Goal: Task Accomplishment & Management: Complete application form

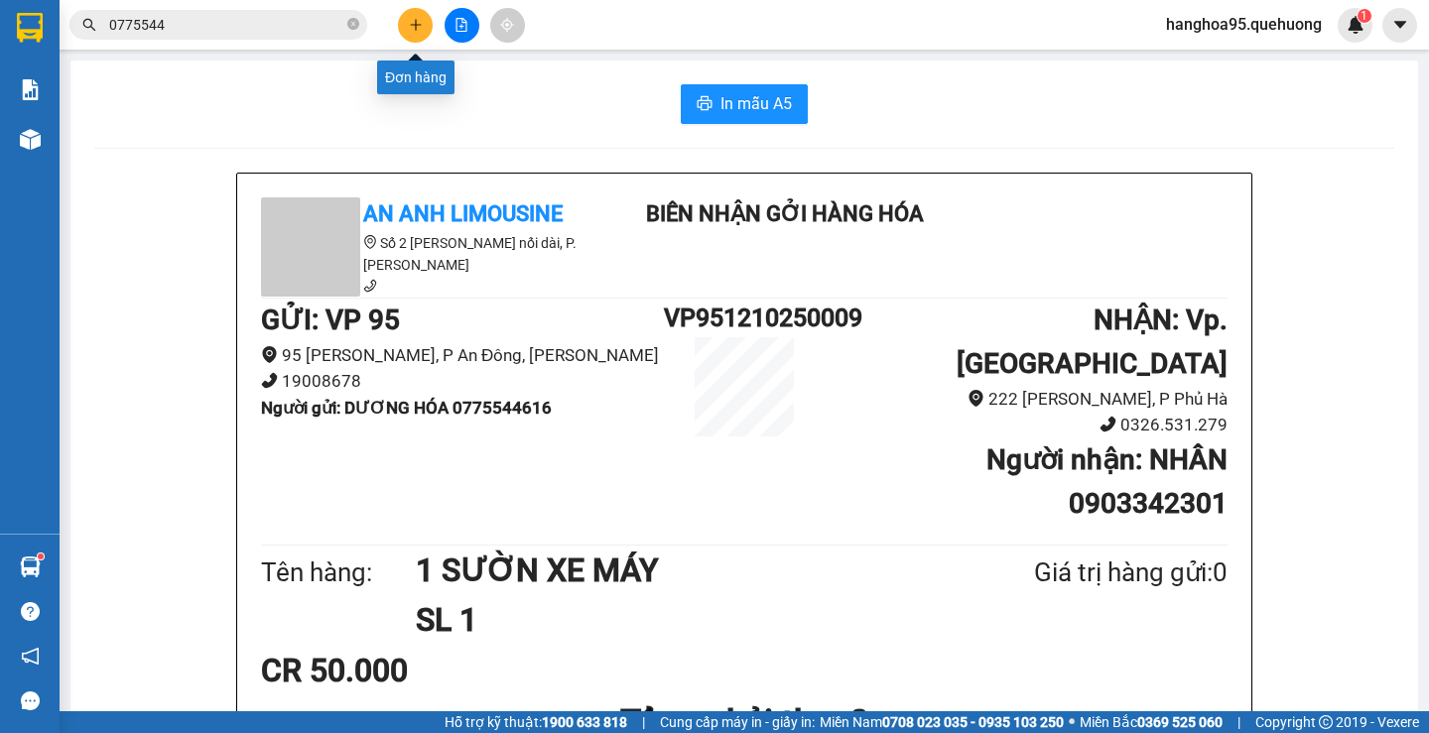
click at [402, 32] on button at bounding box center [415, 25] width 35 height 35
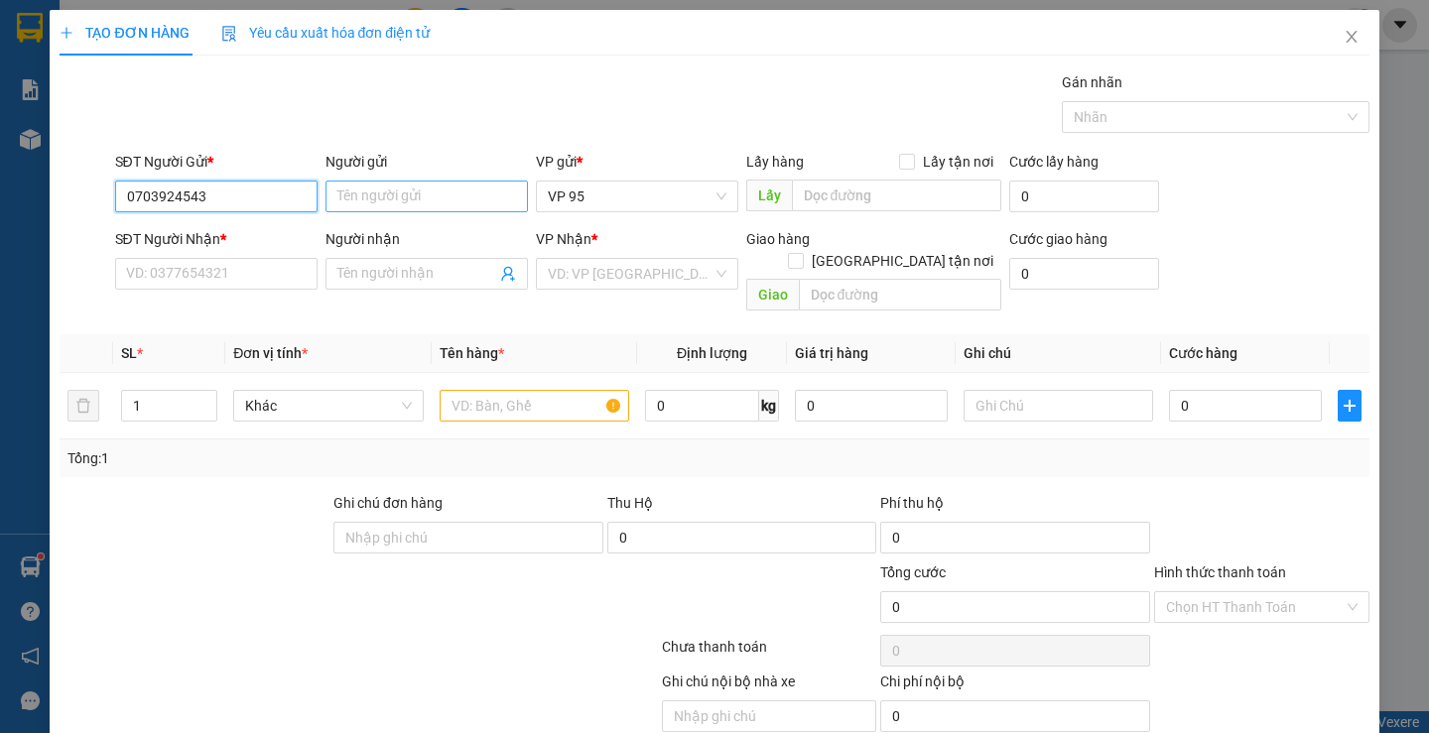
type input "0703924543"
click at [375, 201] on input "Người gửi" at bounding box center [427, 197] width 202 height 32
click at [248, 207] on input "0703924543" at bounding box center [216, 197] width 202 height 32
click at [224, 233] on div "0703924543 - THỊNH" at bounding box center [213, 236] width 177 height 22
type input "THỊNH"
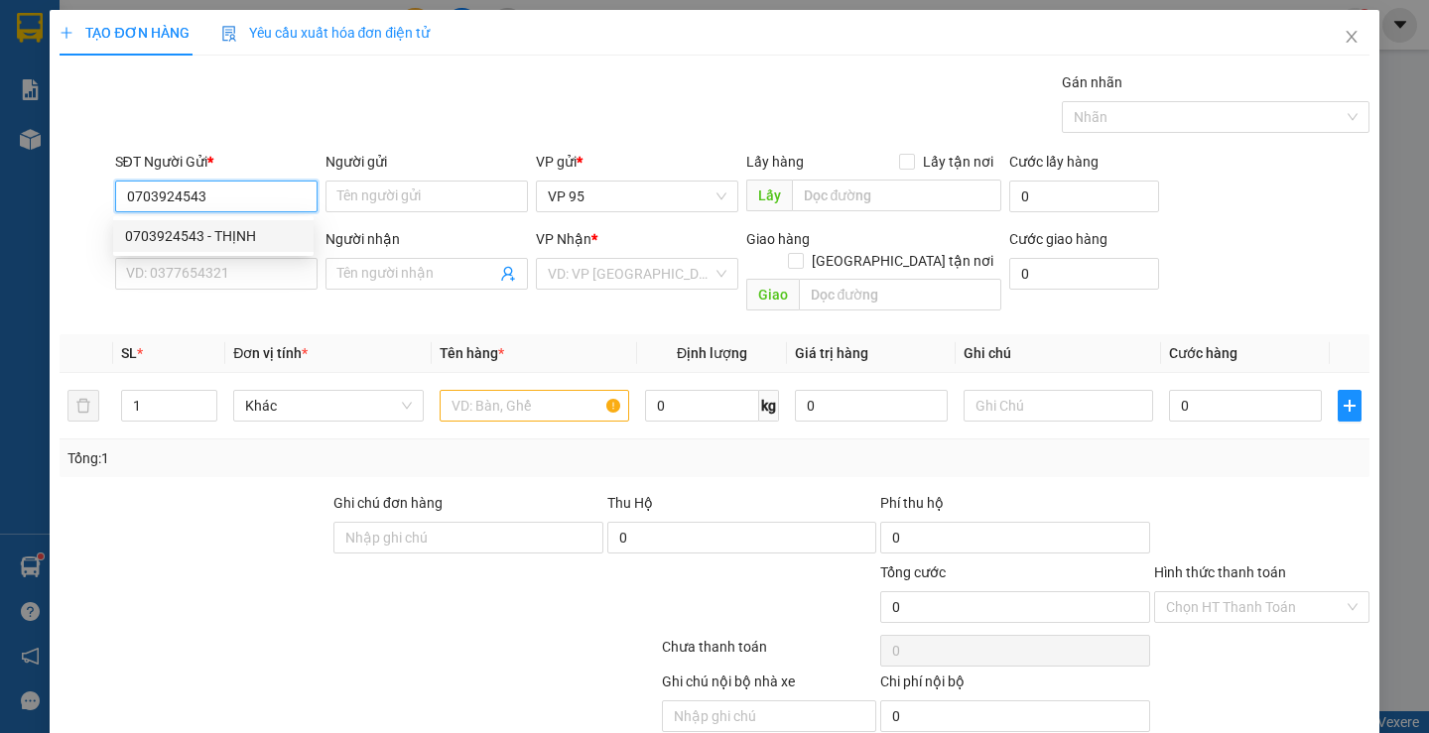
type input "0963390253"
type input "TUẤN"
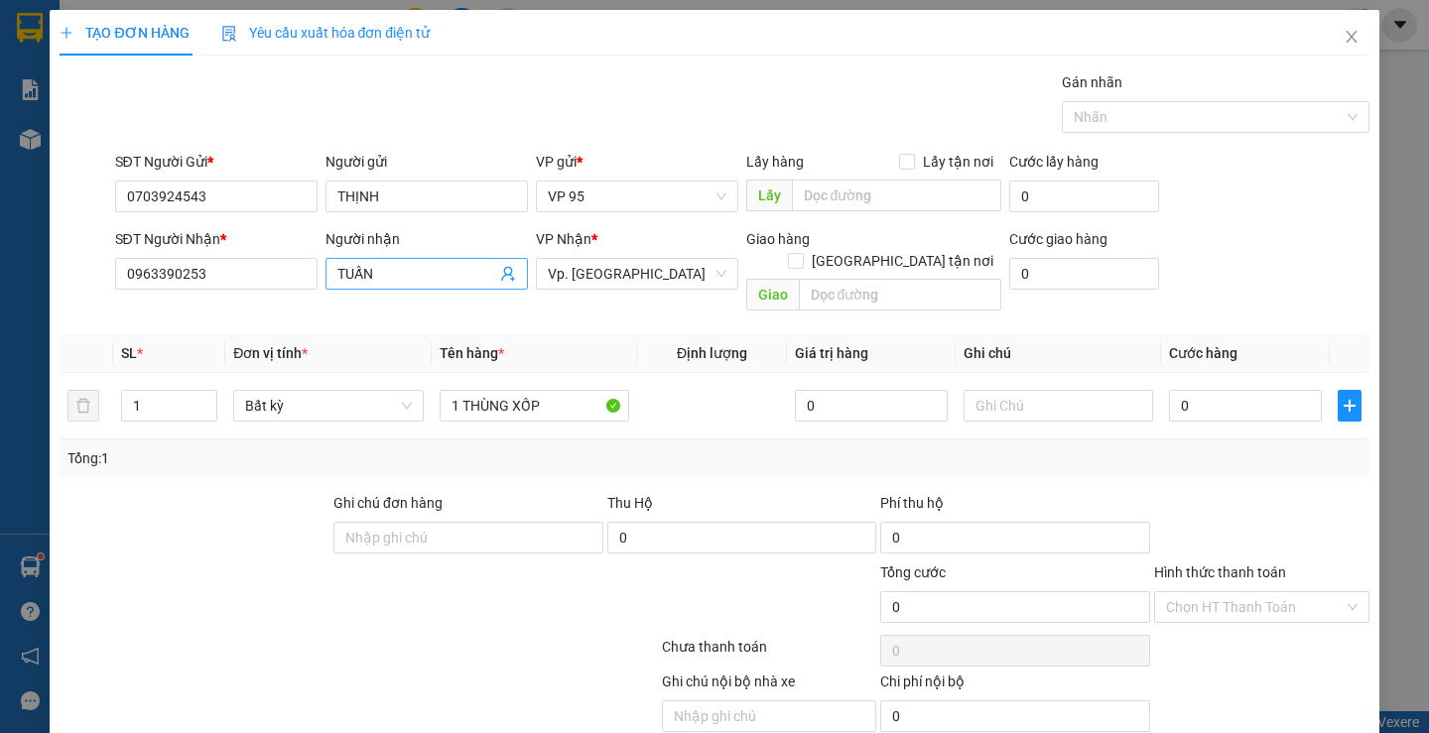
click at [379, 272] on input "TUẤN" at bounding box center [416, 274] width 159 height 22
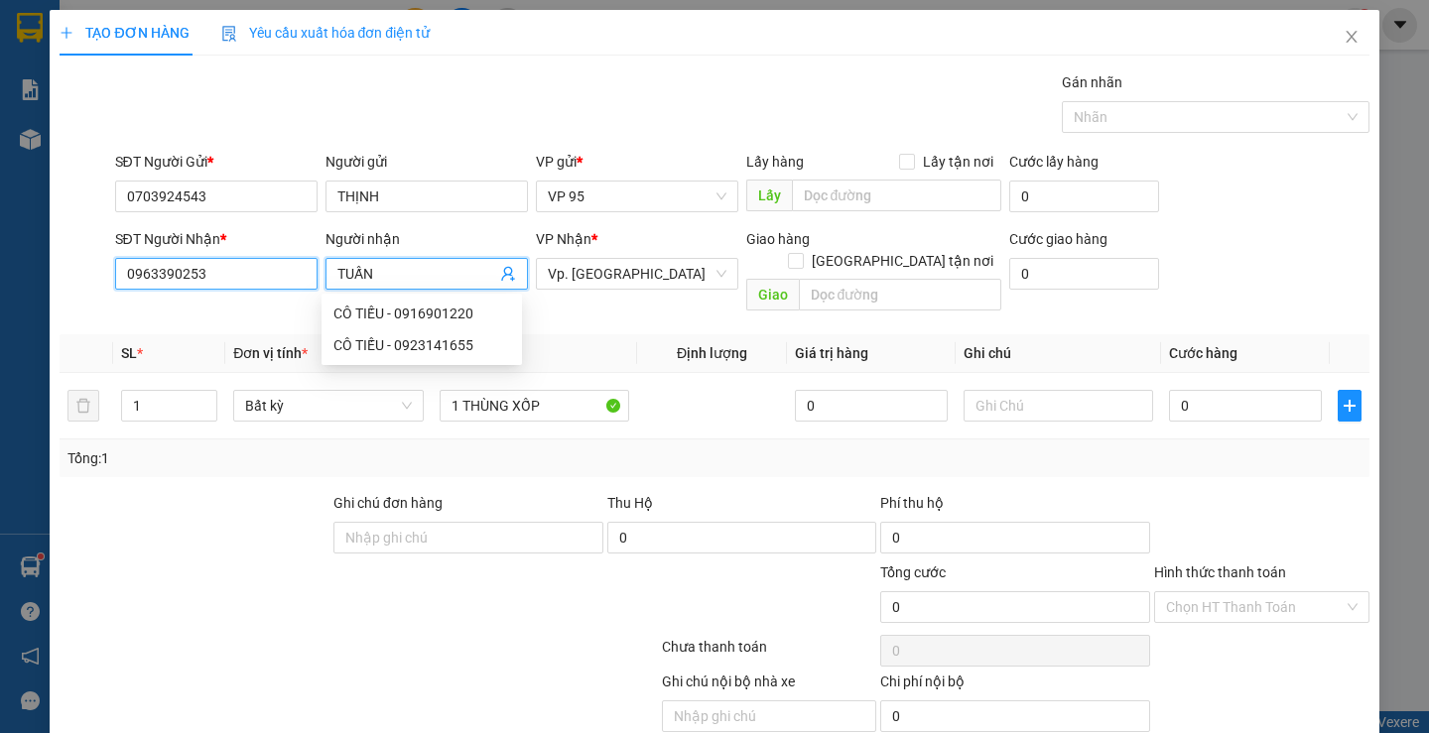
click at [211, 286] on input "0963390253" at bounding box center [216, 274] width 202 height 32
click at [210, 282] on input "0963390253" at bounding box center [216, 274] width 202 height 32
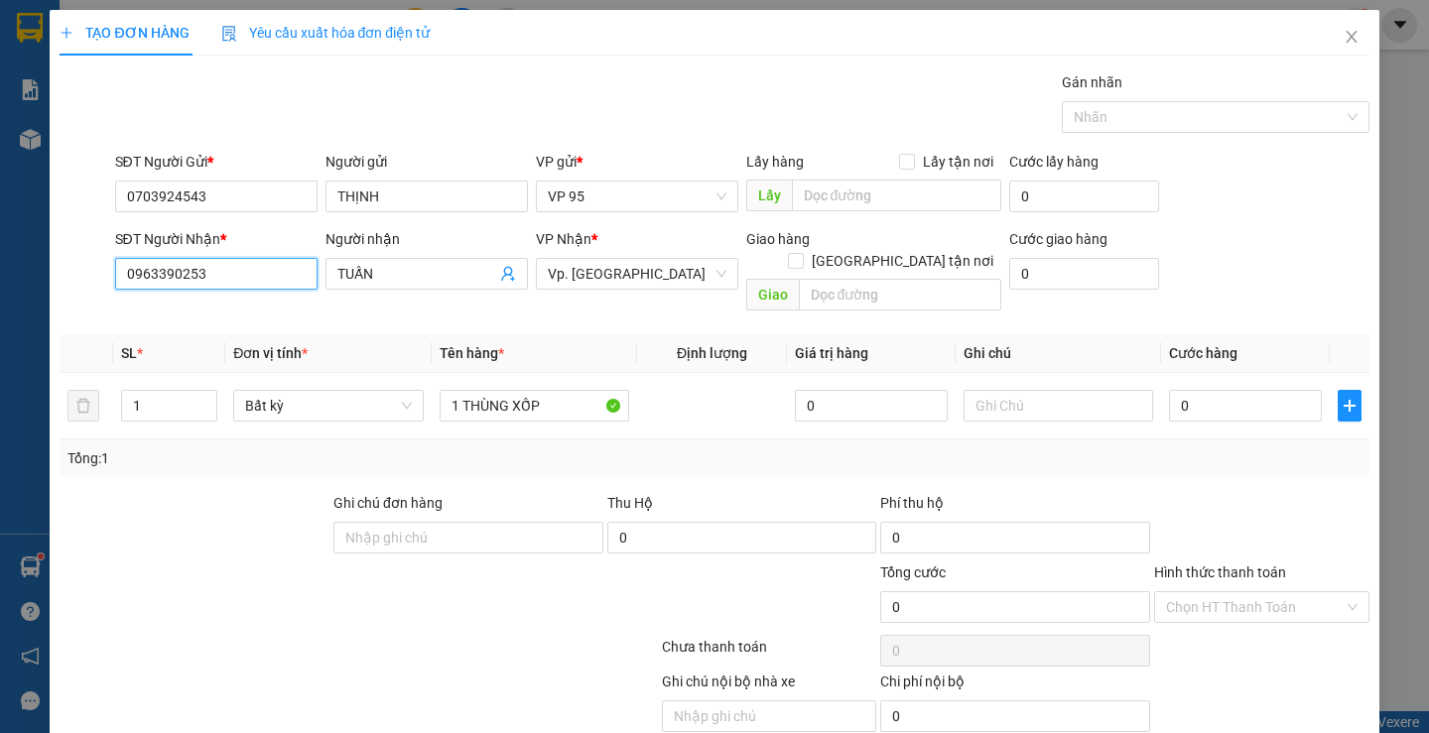
click at [210, 282] on input "0963390253" at bounding box center [216, 274] width 202 height 32
type input "0963390253"
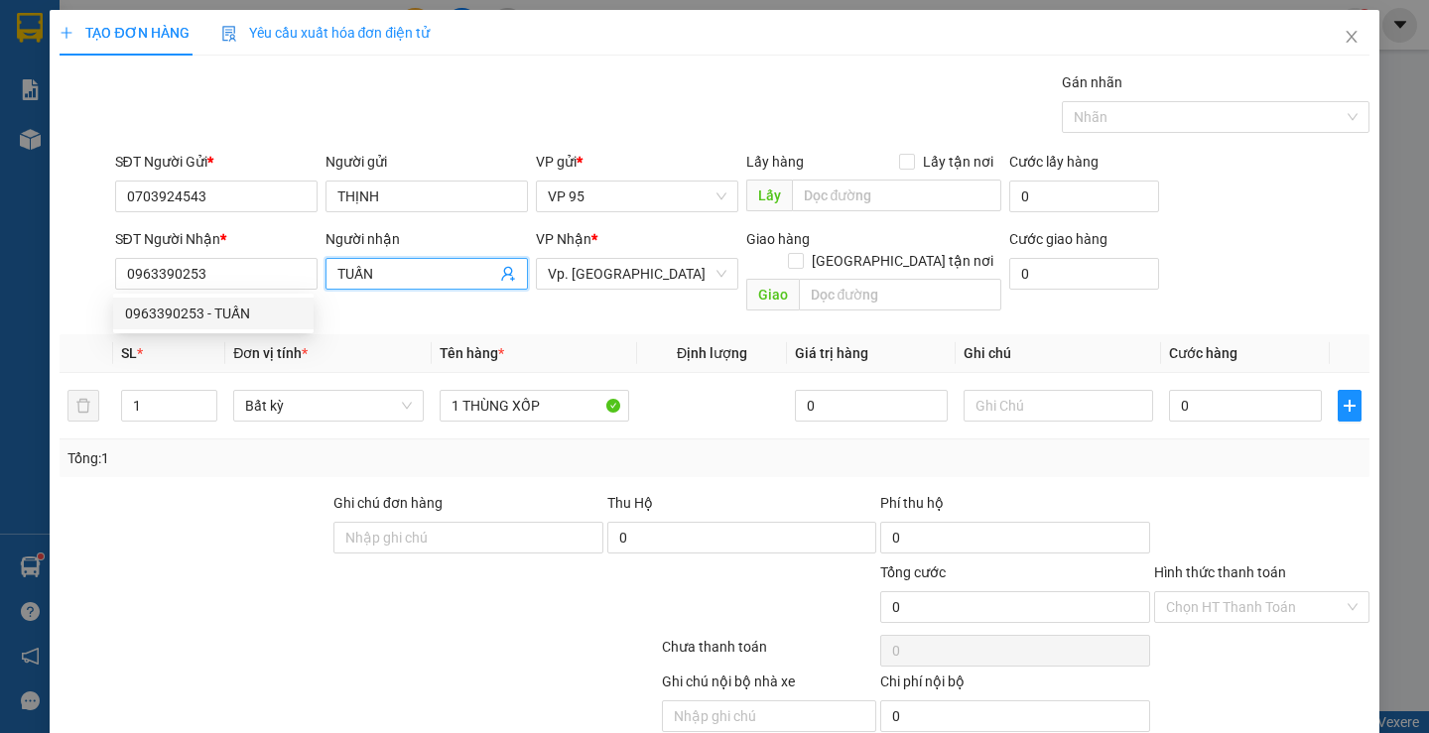
click at [406, 273] on input "TUẤN" at bounding box center [416, 274] width 159 height 22
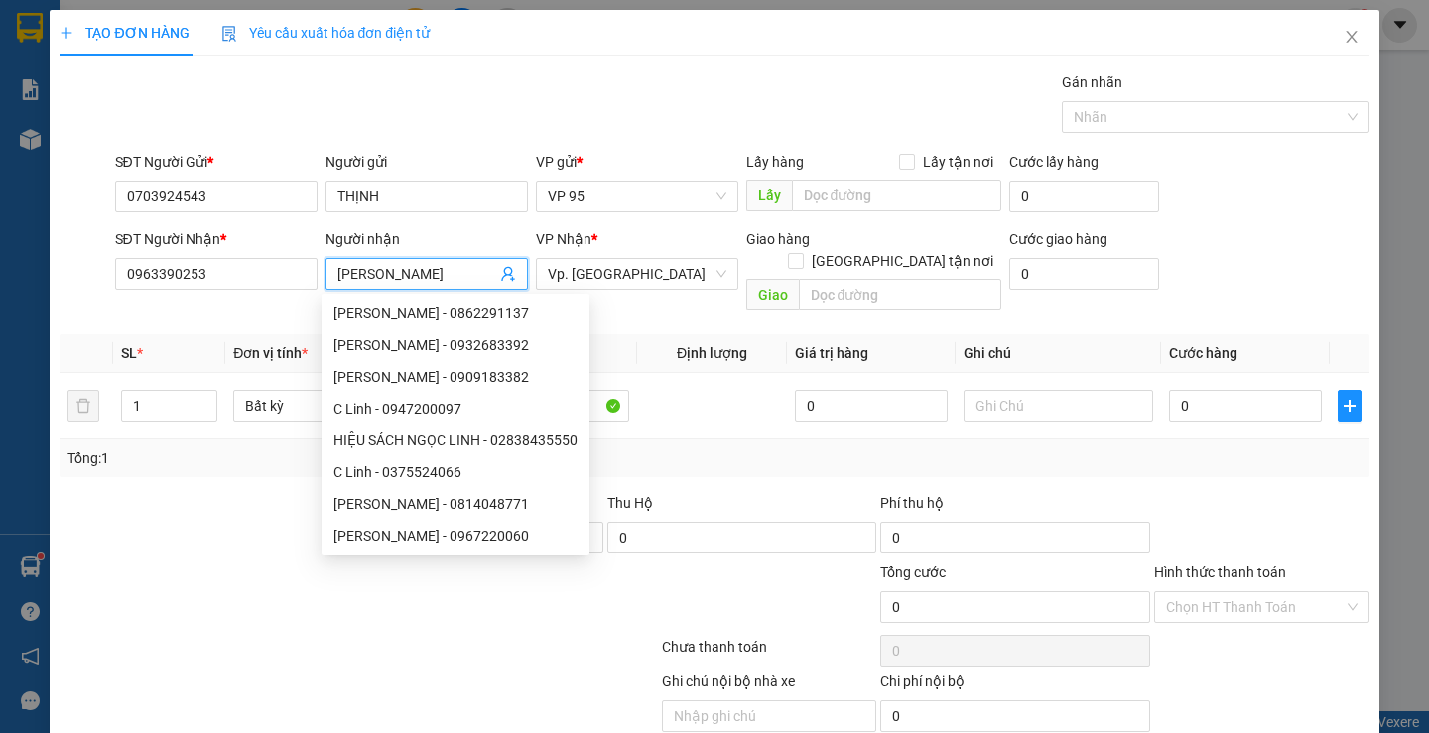
click at [624, 308] on div "Transit Pickup Surcharge Ids Transit Deliver Surcharge Ids Transit Deliver Surc…" at bounding box center [714, 425] width 1309 height 708
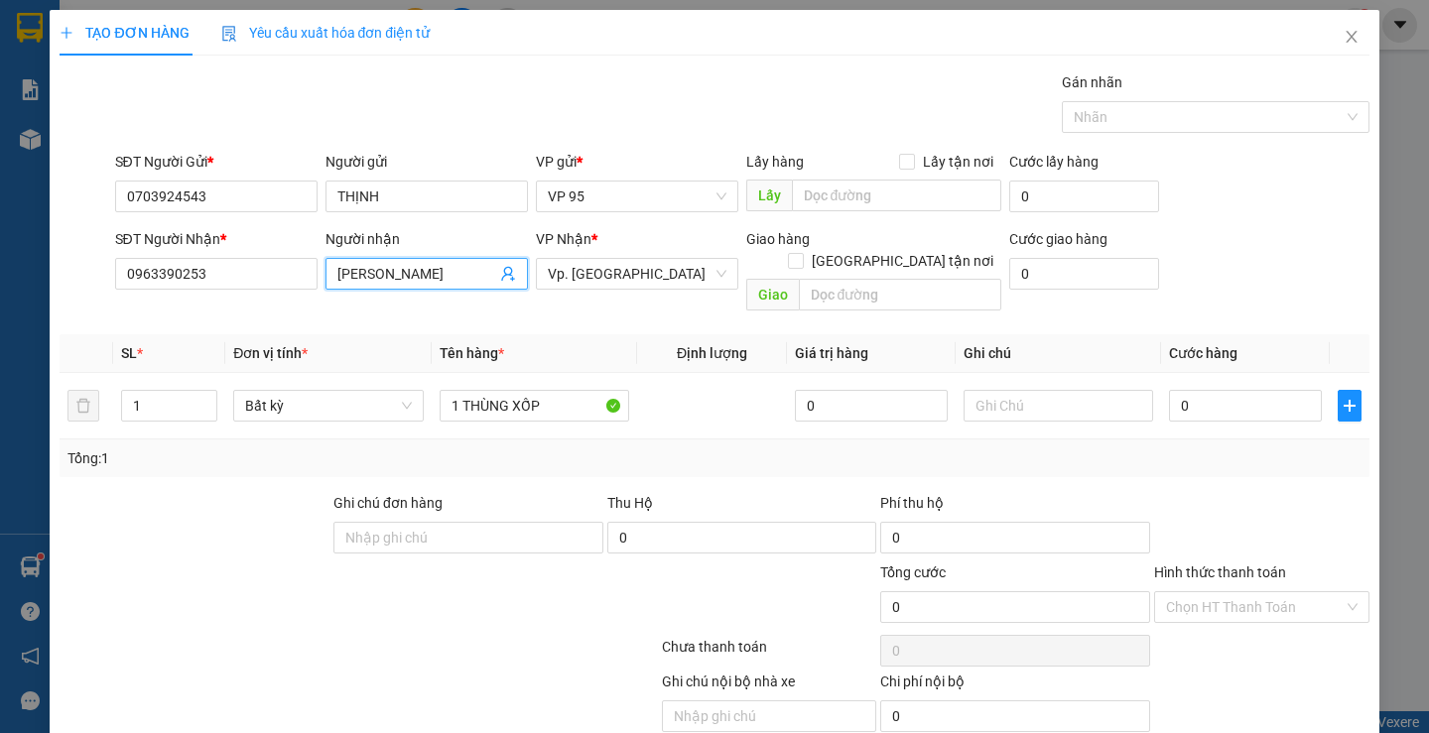
click at [438, 276] on input "[PERSON_NAME]" at bounding box center [416, 274] width 159 height 22
type input "[PERSON_NAME] (E SẾP LỢI)"
click at [1224, 596] on input "Hình thức thanh toán" at bounding box center [1255, 608] width 178 height 30
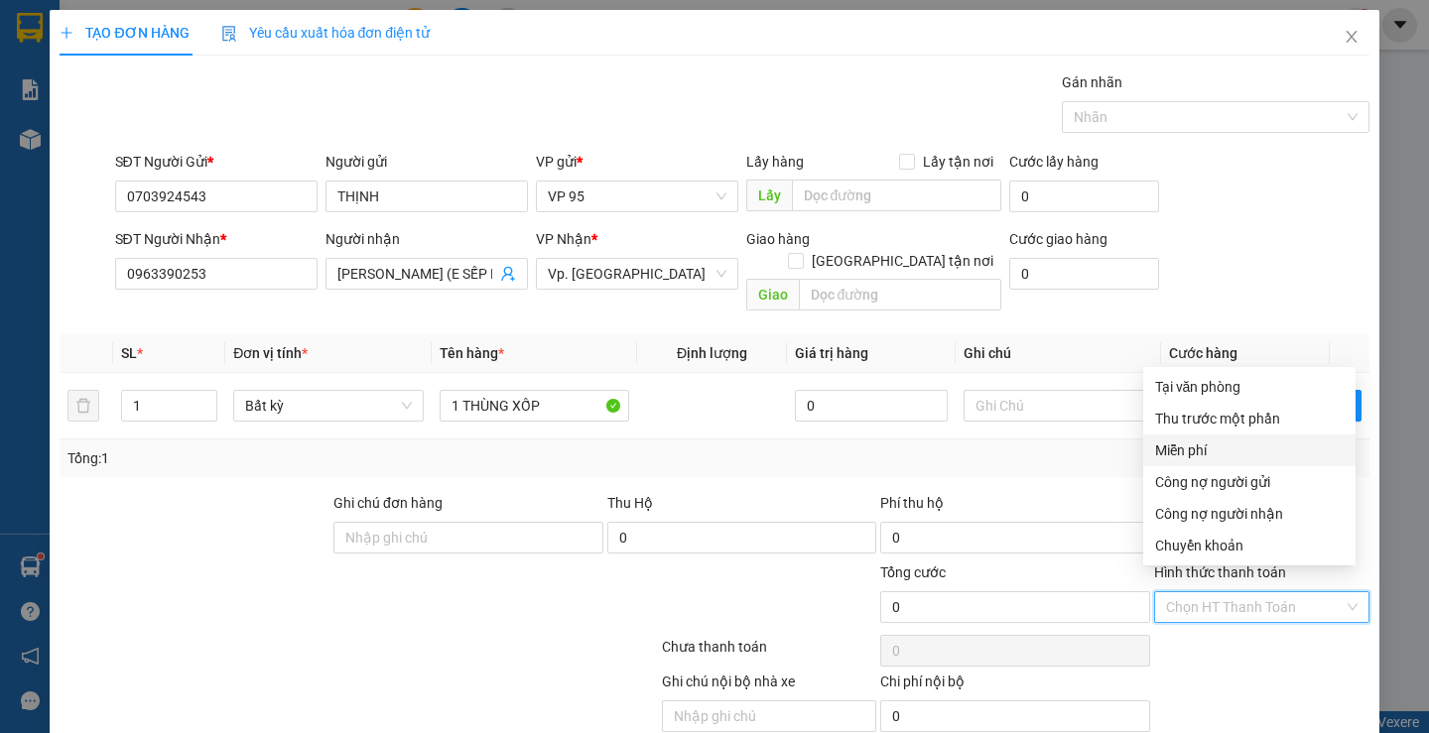
click at [1196, 443] on div "Miễn phí" at bounding box center [1249, 451] width 189 height 22
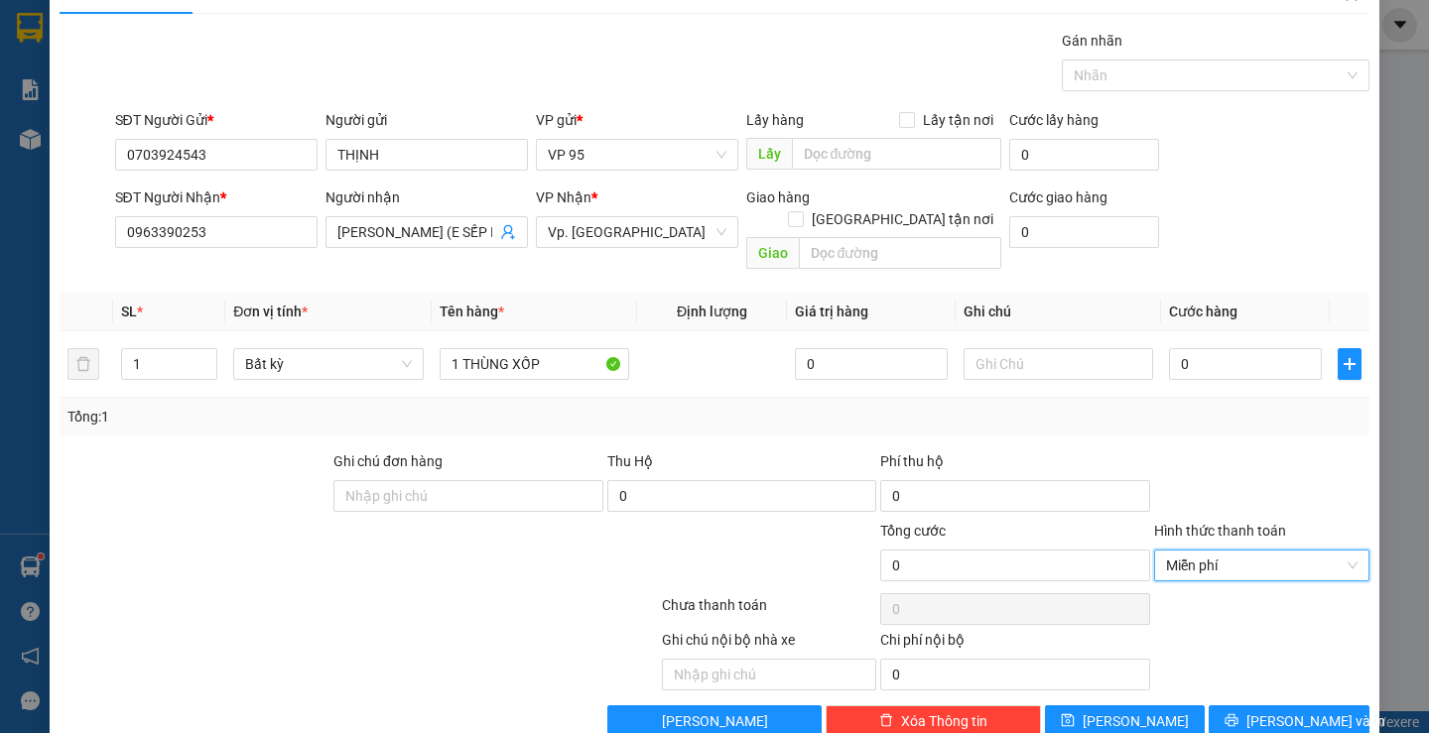
scroll to position [63, 0]
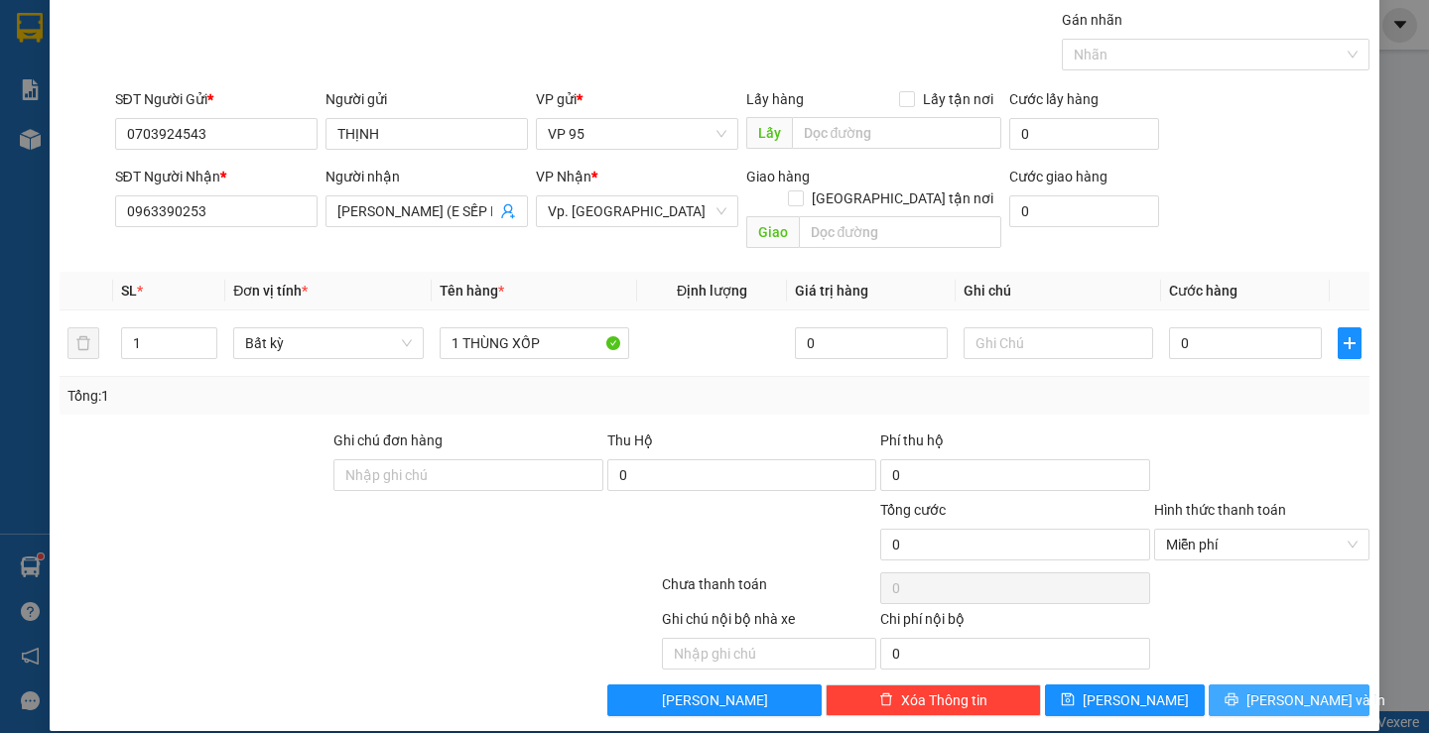
click at [1293, 690] on span "[PERSON_NAME] và In" at bounding box center [1316, 701] width 139 height 22
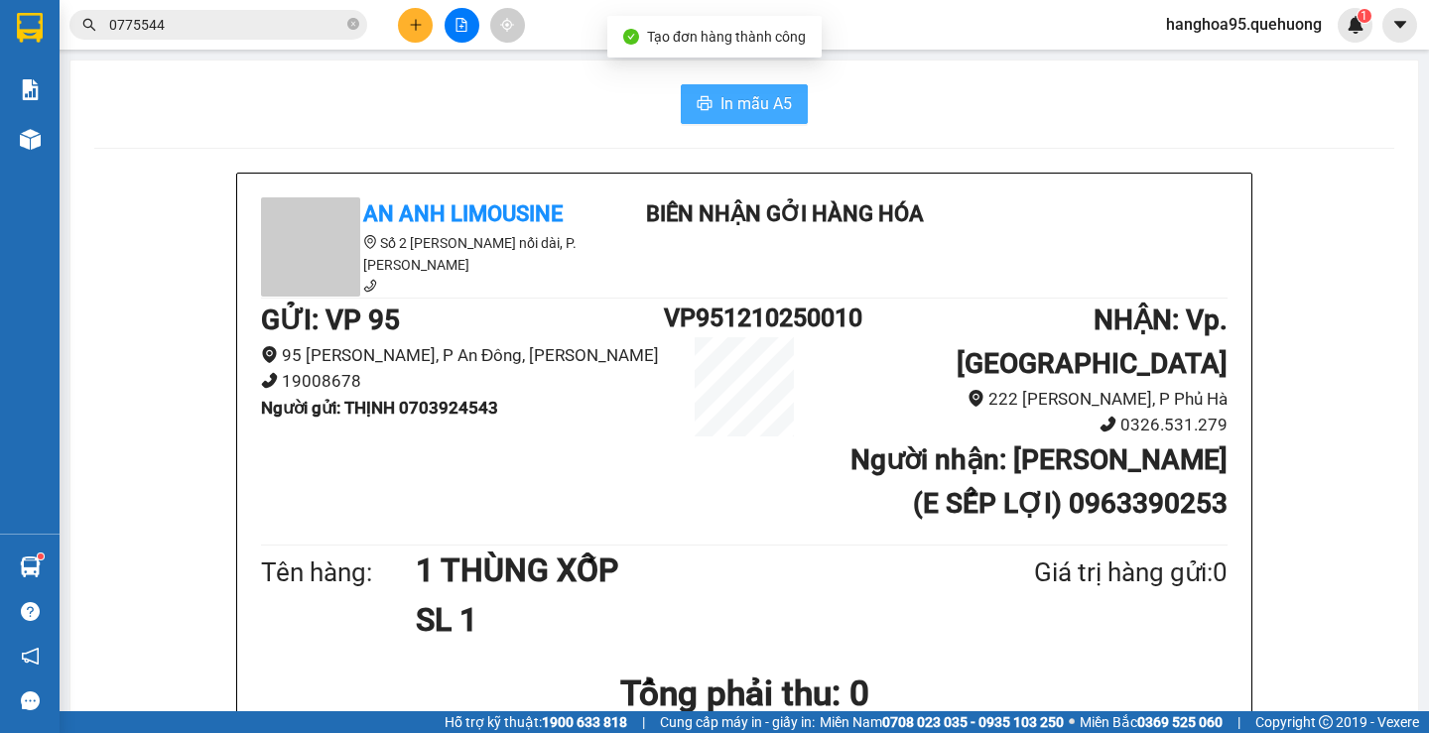
click at [734, 108] on span "In mẫu A5" at bounding box center [756, 103] width 71 height 25
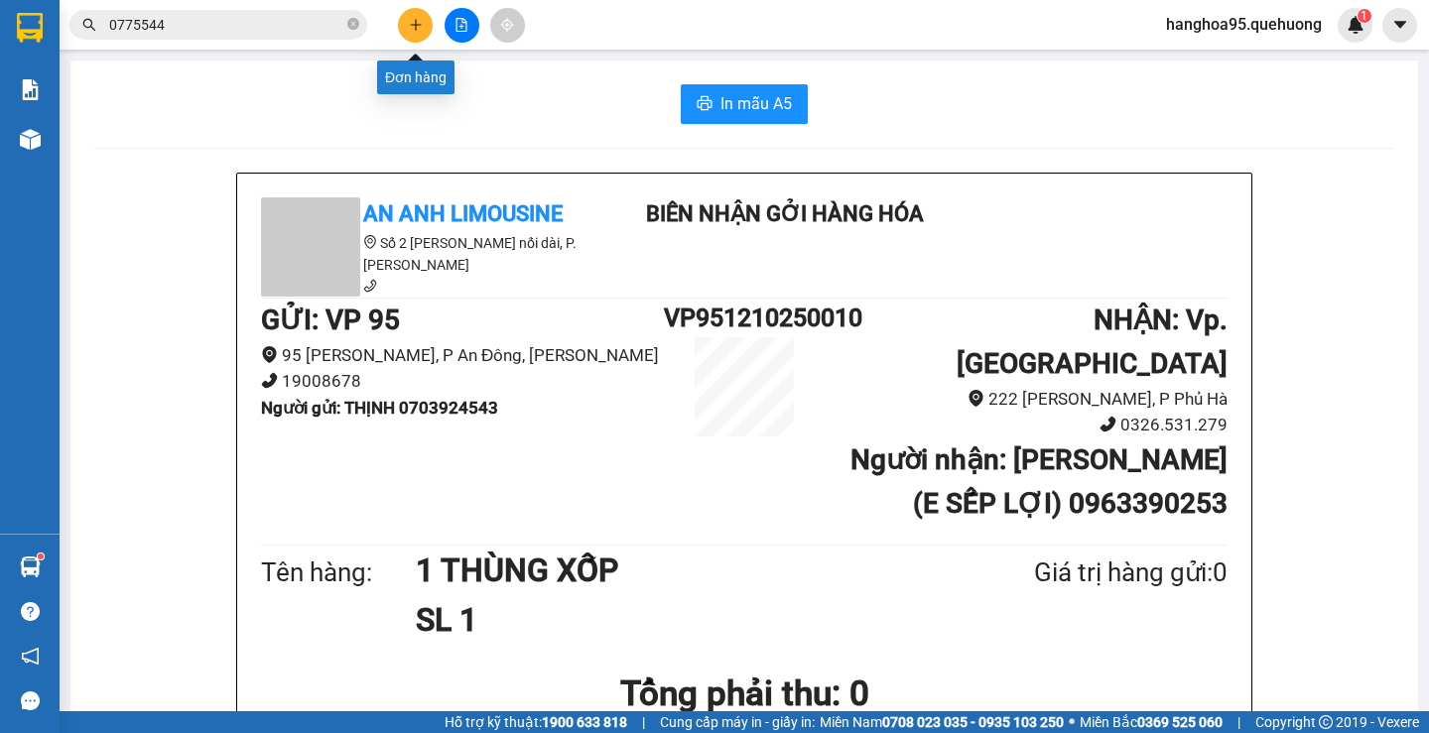
click at [413, 27] on icon "plus" at bounding box center [416, 25] width 14 height 14
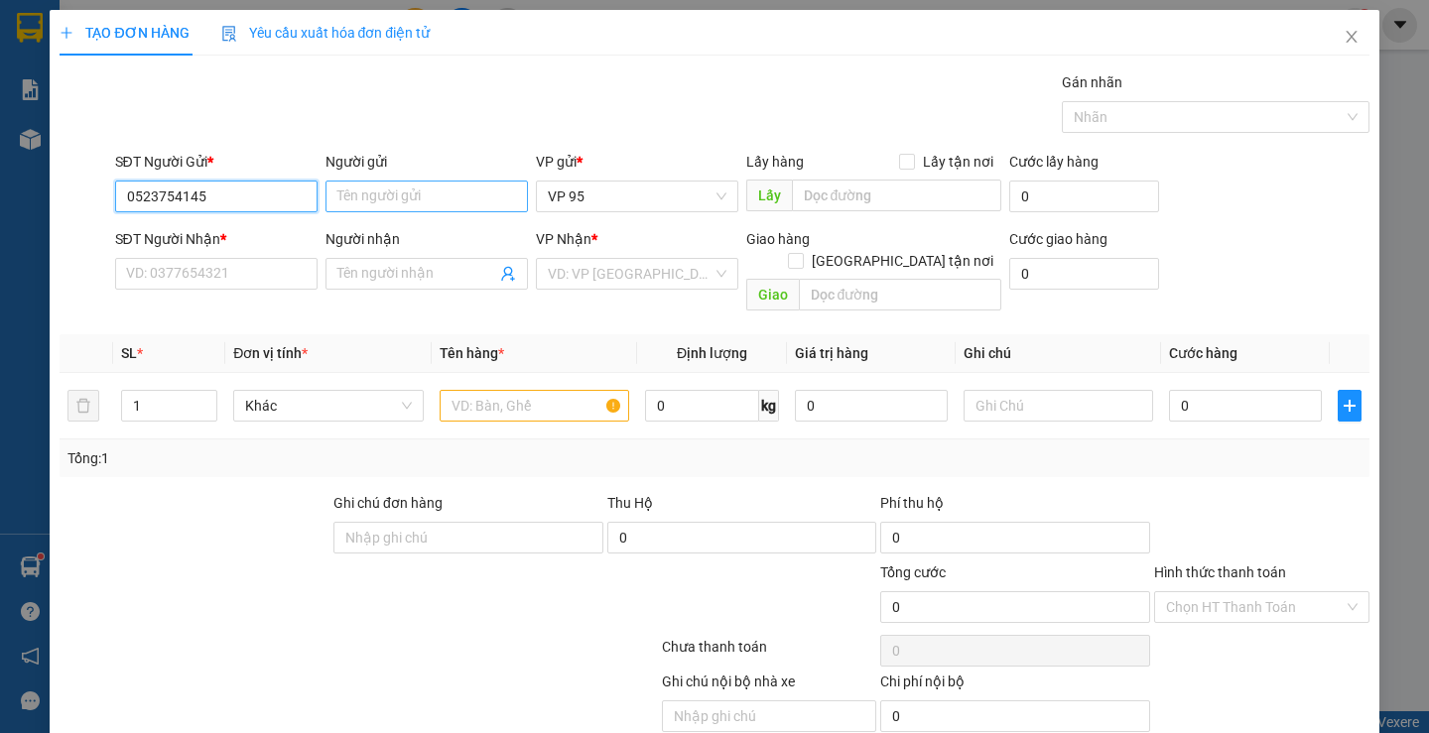
type input "0523754145"
click at [437, 196] on input "Người gửi" at bounding box center [427, 197] width 202 height 32
type input "NHÀN"
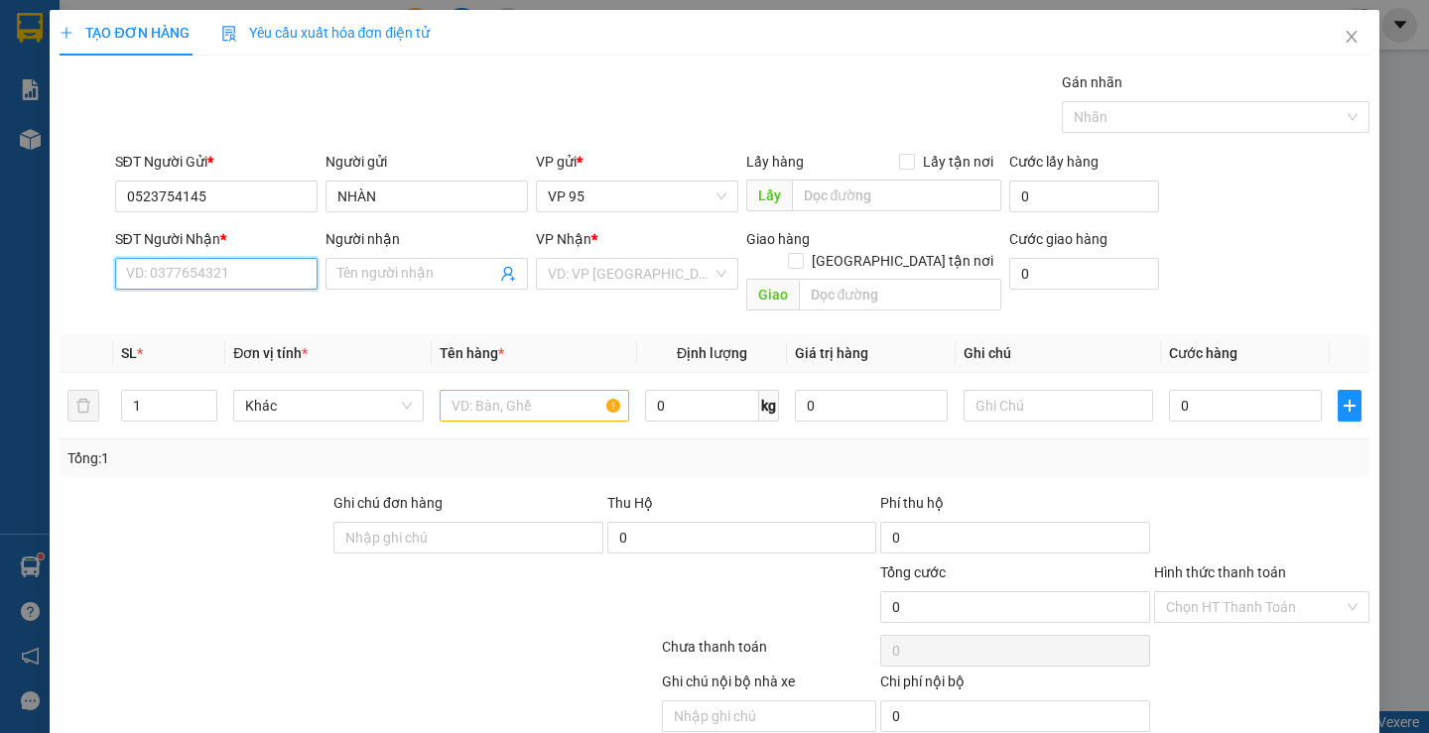
click at [244, 282] on input "SĐT Người Nhận *" at bounding box center [216, 274] width 202 height 32
type input "0977771055"
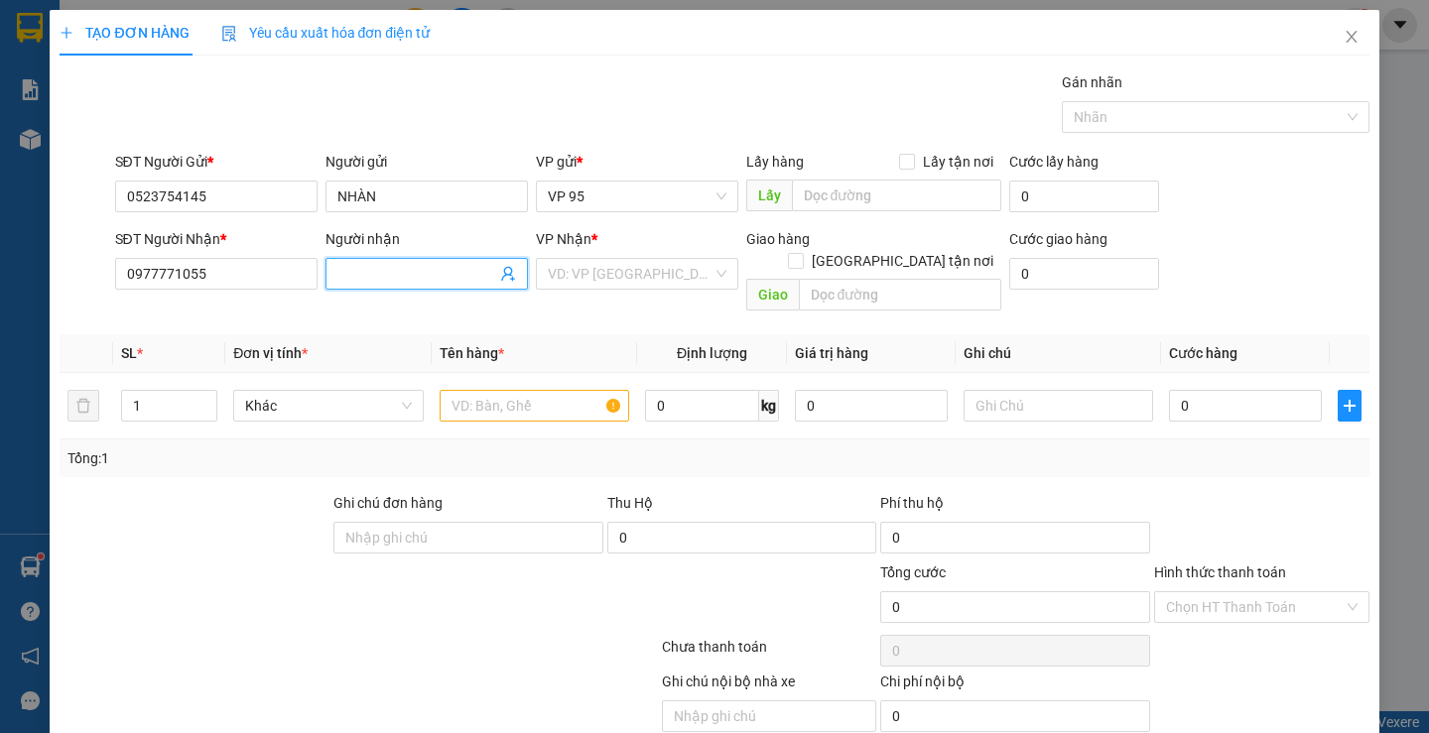
click at [460, 281] on input "Người nhận" at bounding box center [416, 274] width 159 height 22
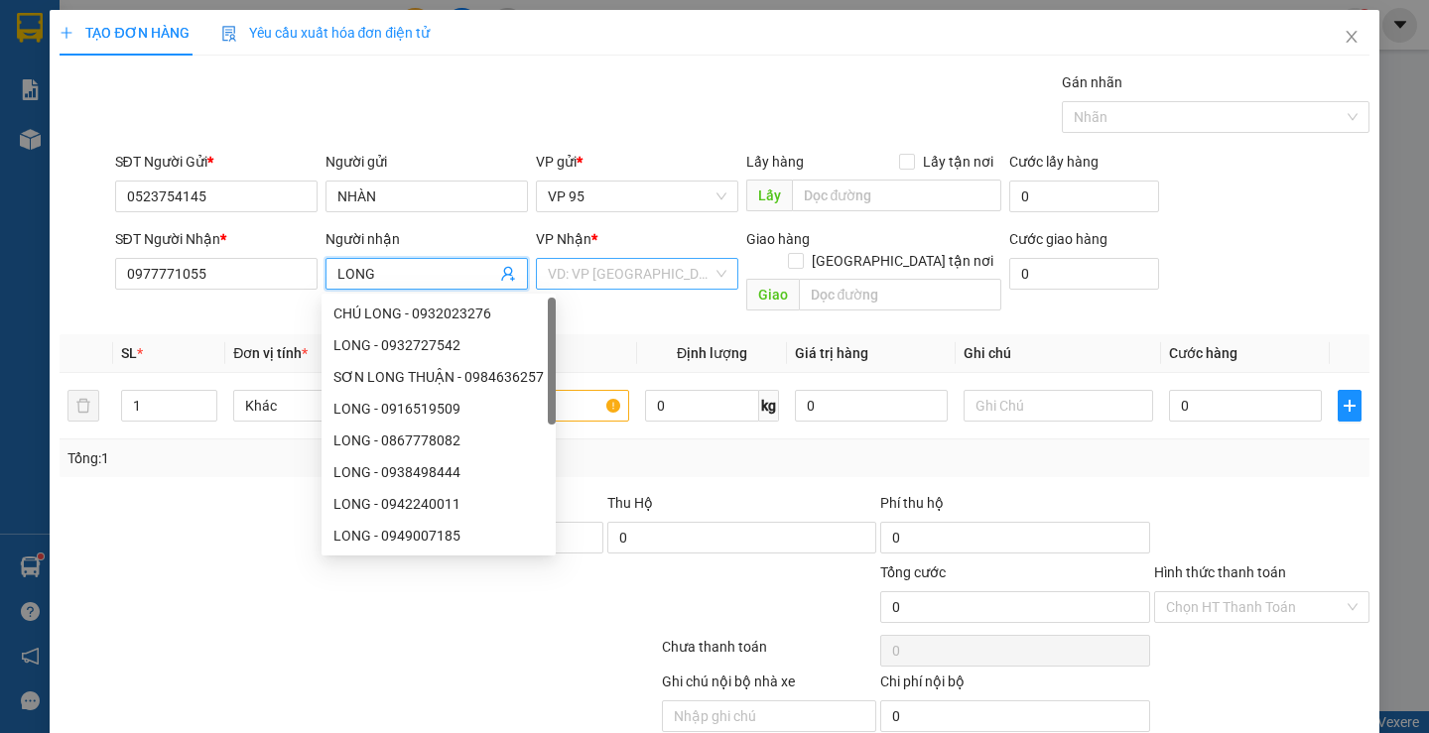
type input "LONG"
click at [659, 280] on input "search" at bounding box center [630, 274] width 165 height 30
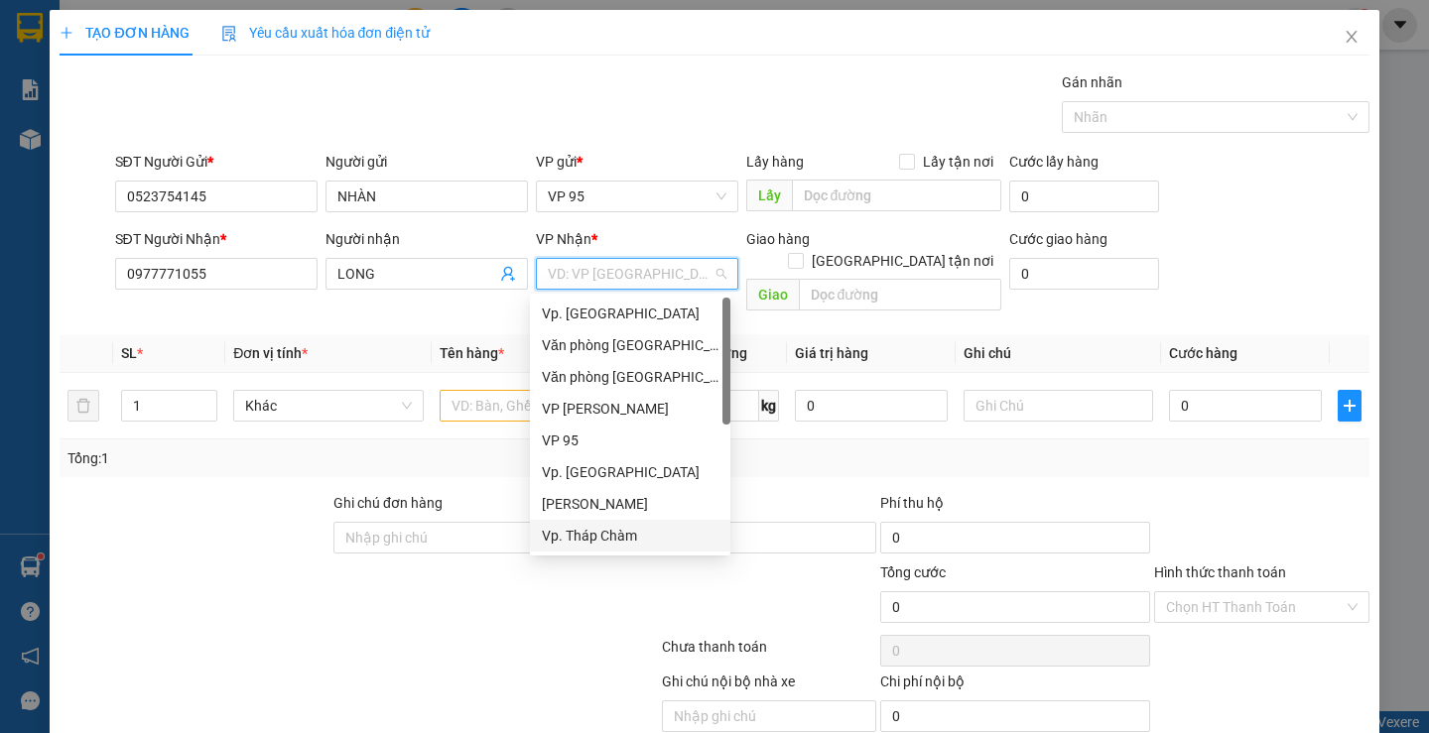
scroll to position [159, 0]
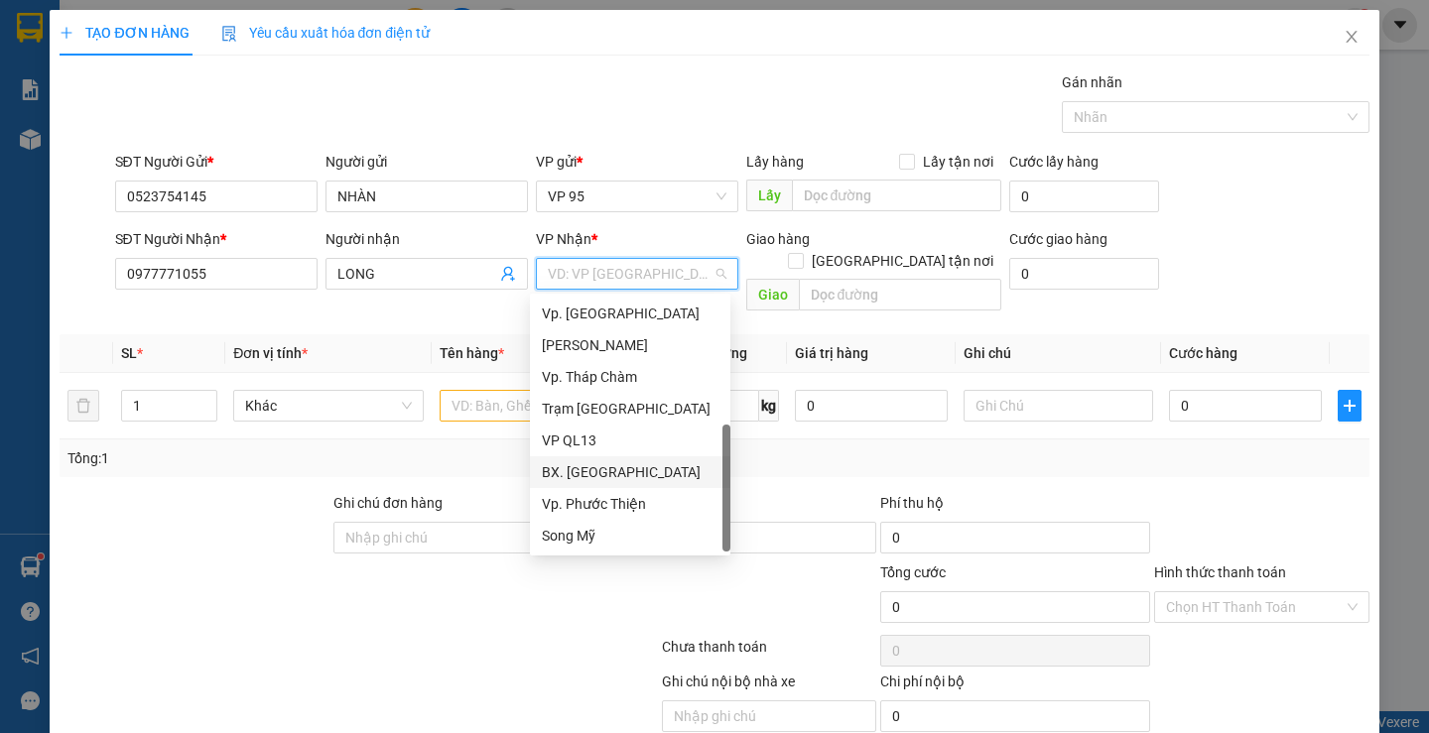
click at [612, 467] on div "BX. [GEOGRAPHIC_DATA]" at bounding box center [630, 473] width 177 height 22
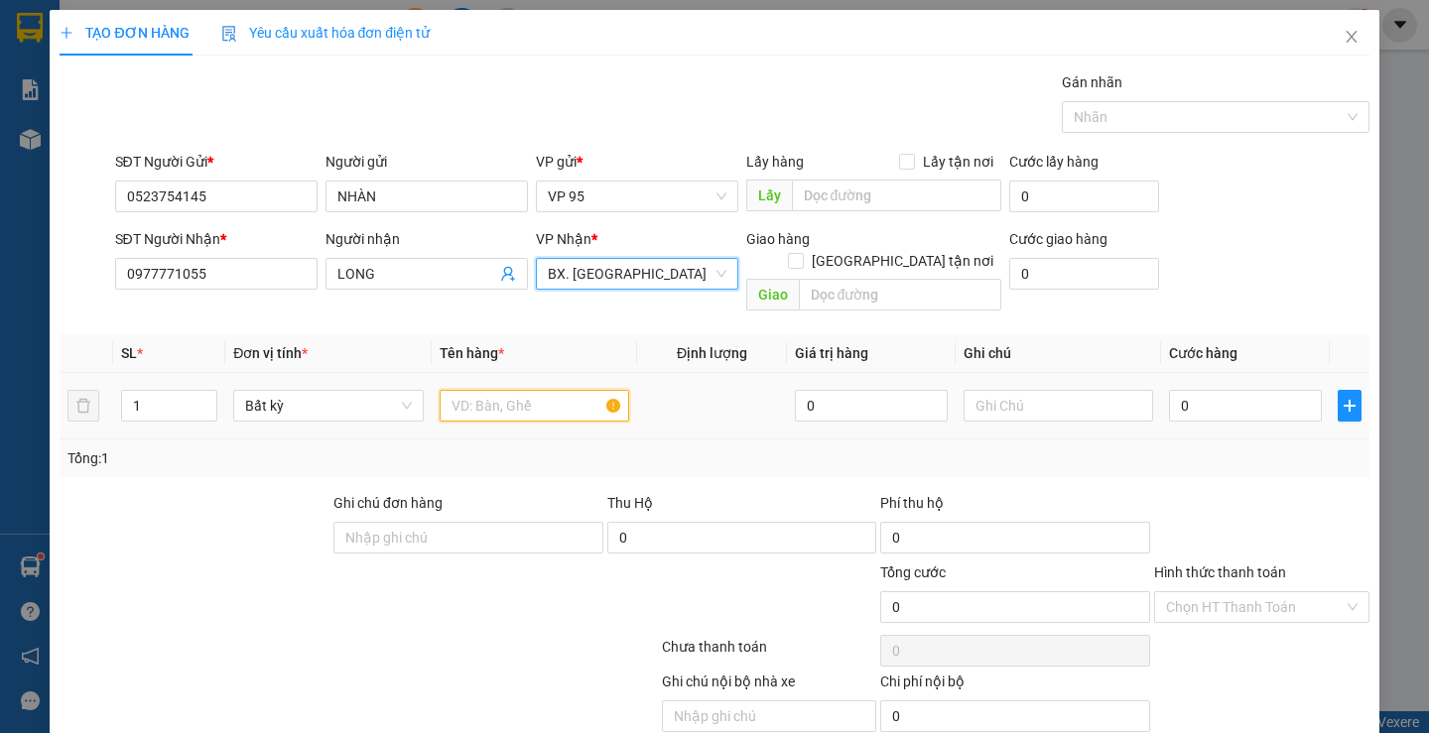
click at [481, 390] on input "text" at bounding box center [535, 406] width 190 height 32
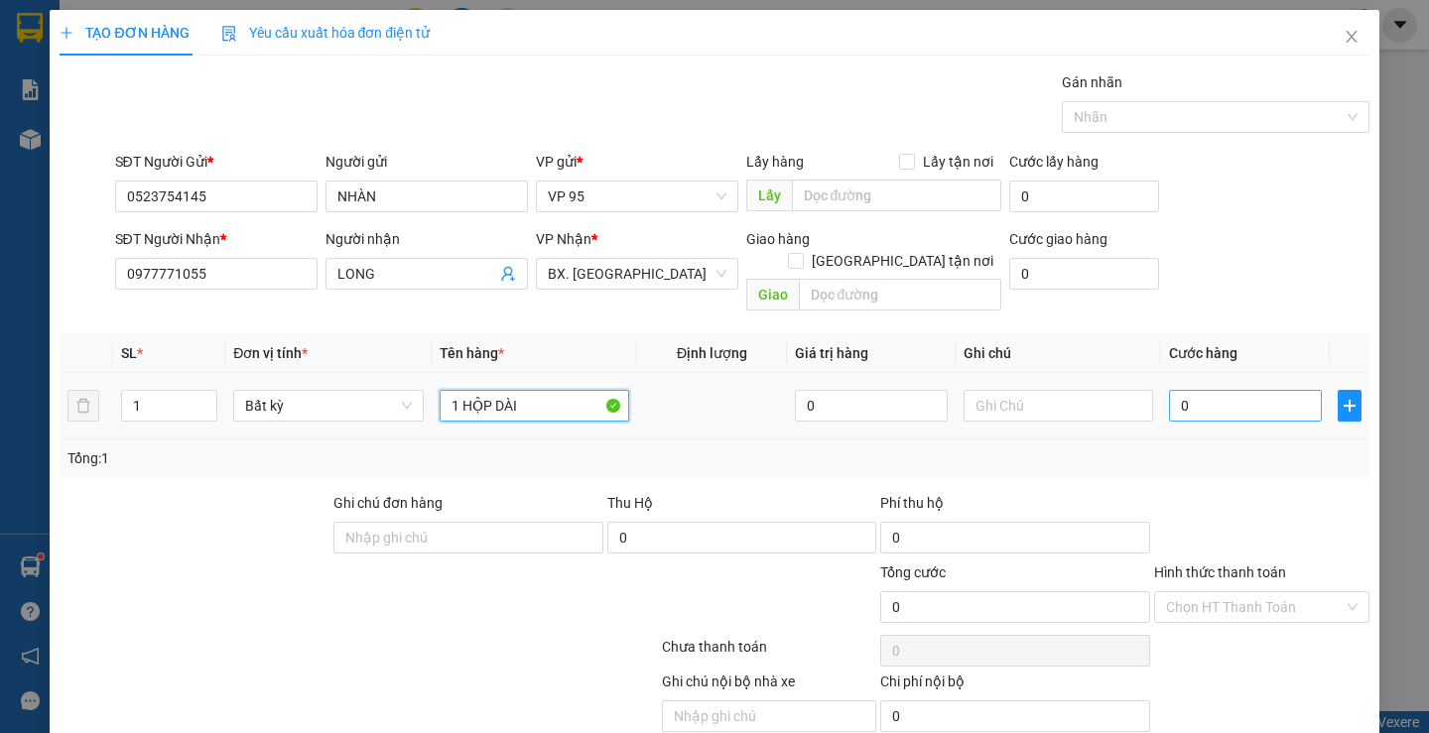
type input "1 HỘP DÀI"
click at [1192, 390] on input "0" at bounding box center [1245, 406] width 153 height 32
type input "4"
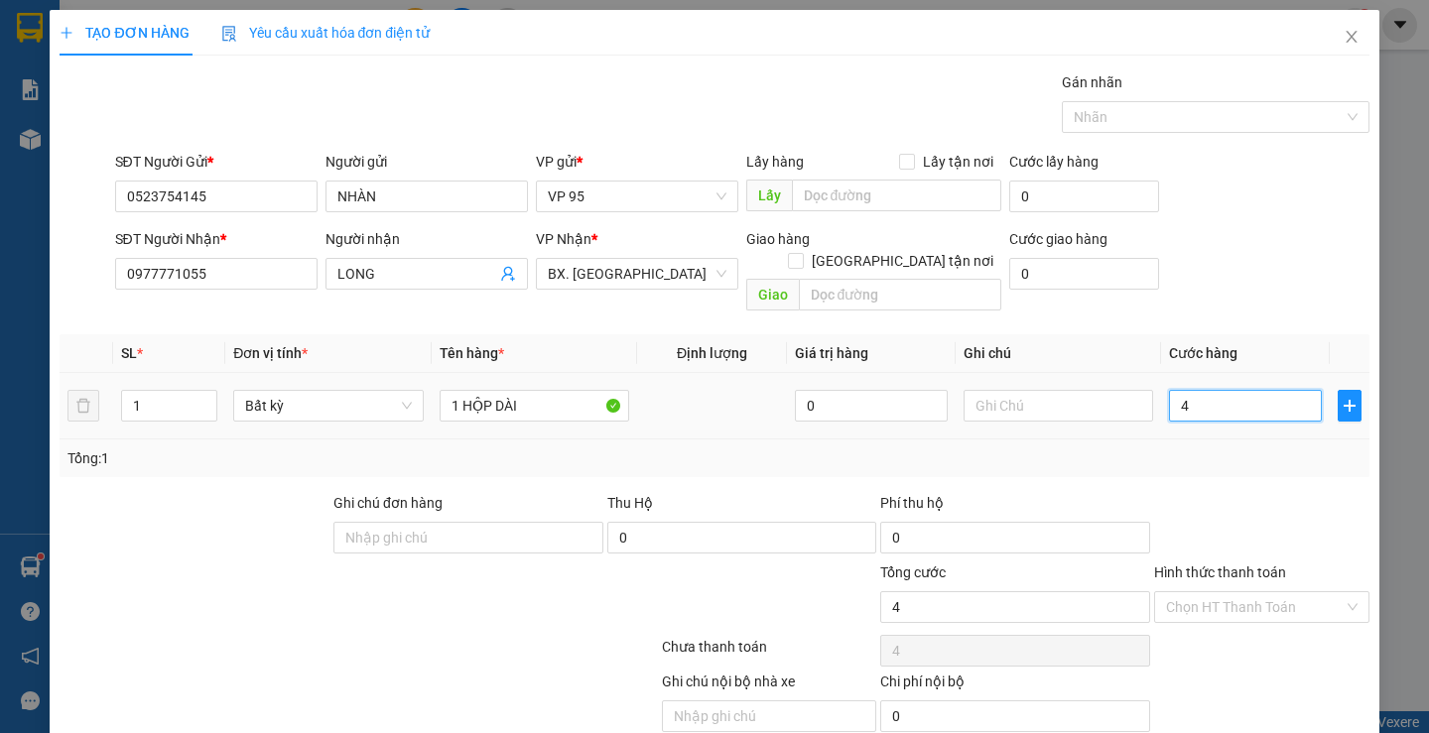
type input "40"
type input "400"
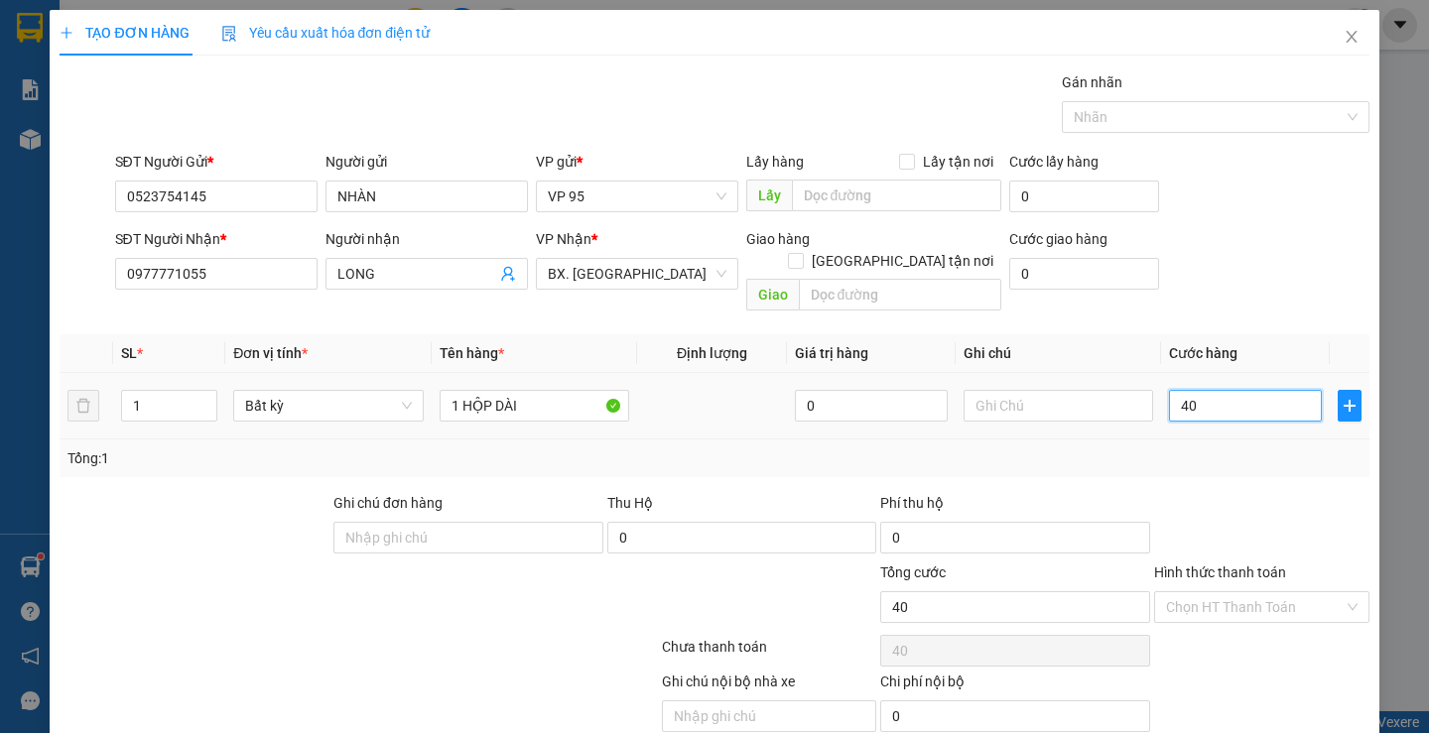
type input "400"
type input "40"
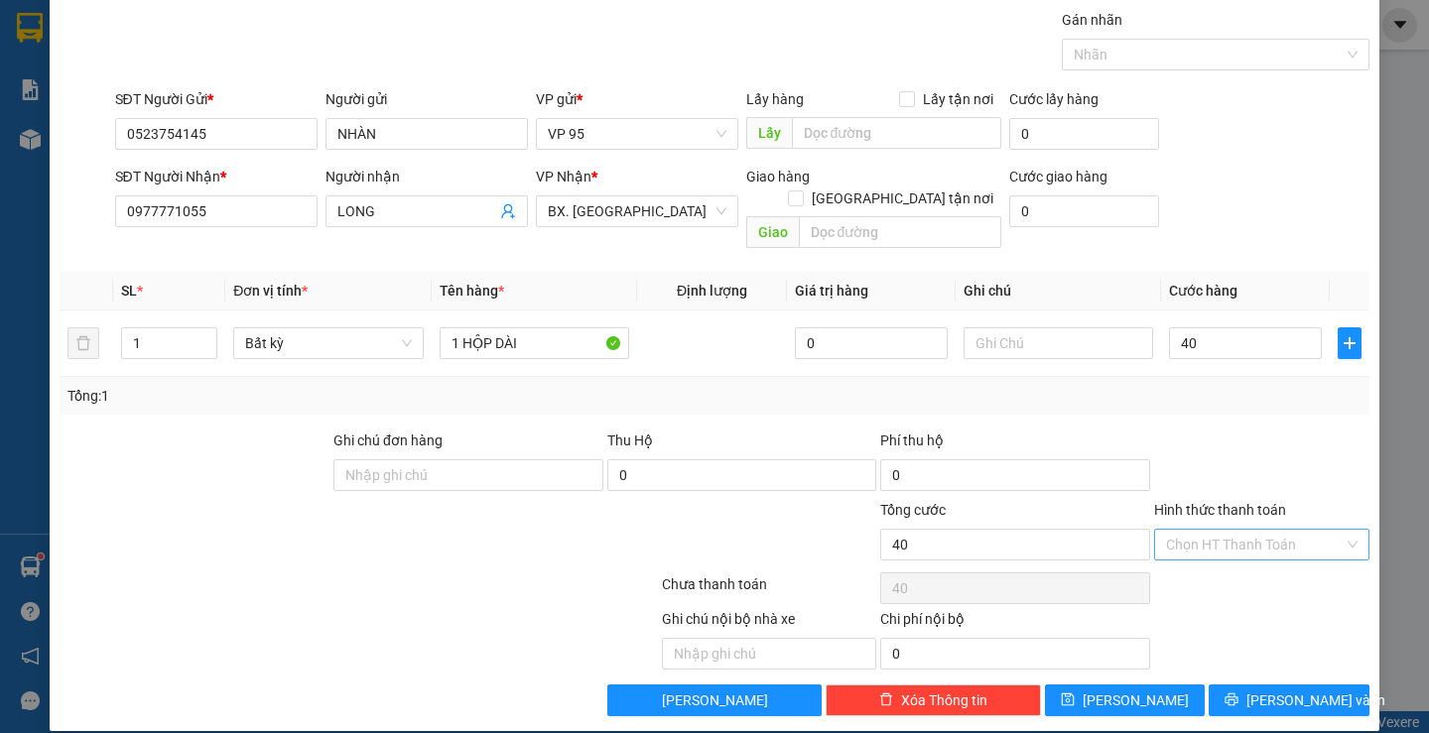
type input "40.000"
click at [1249, 530] on input "Hình thức thanh toán" at bounding box center [1255, 545] width 178 height 30
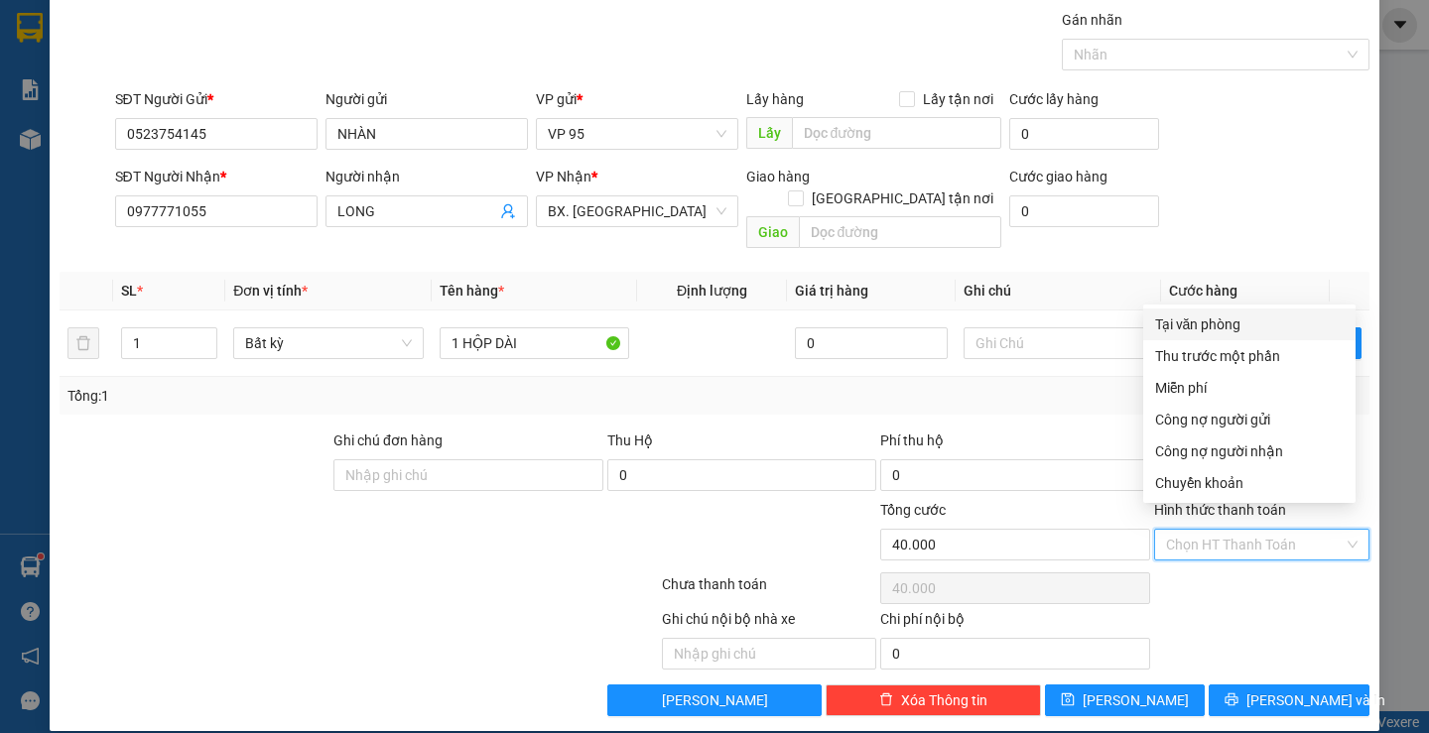
click at [1223, 324] on div "Tại văn phòng" at bounding box center [1249, 325] width 189 height 22
type input "0"
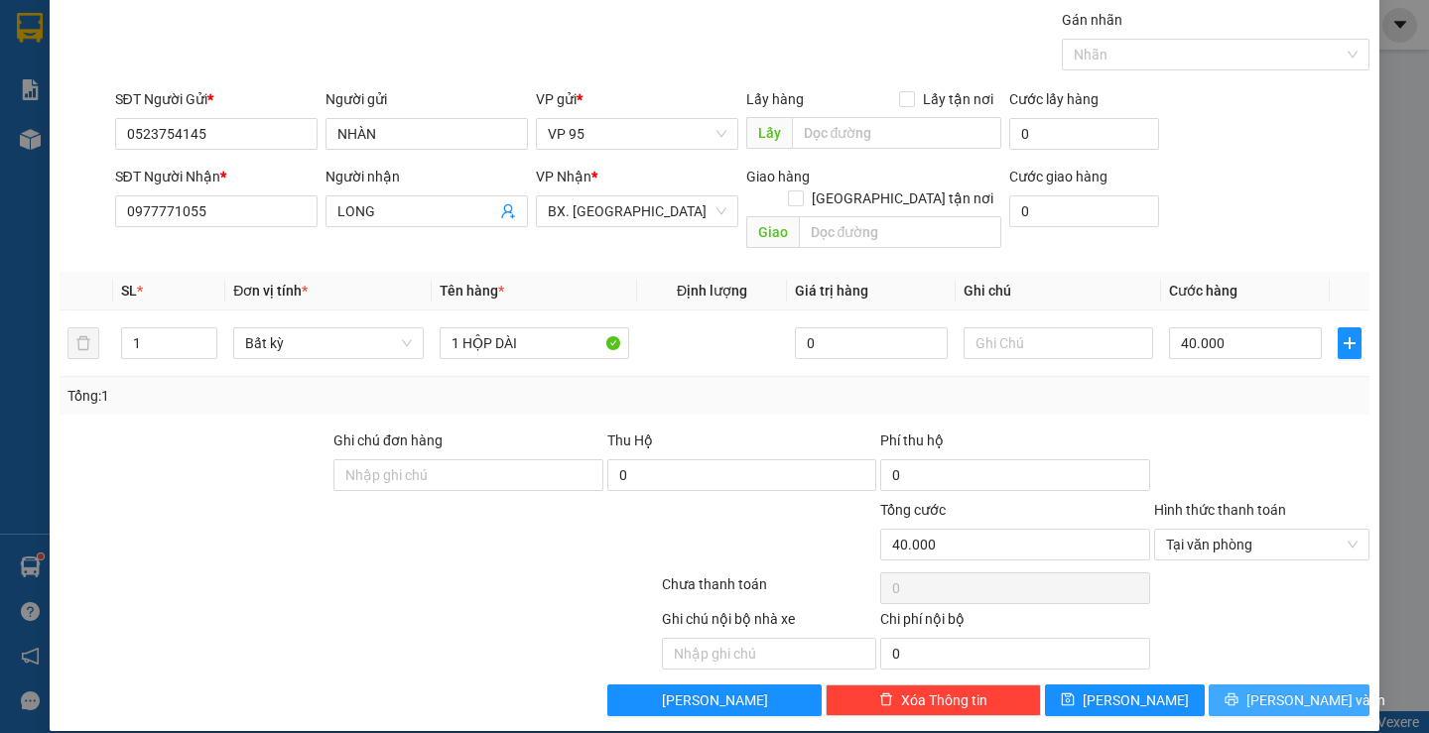
click at [1297, 690] on span "[PERSON_NAME] và In" at bounding box center [1316, 701] width 139 height 22
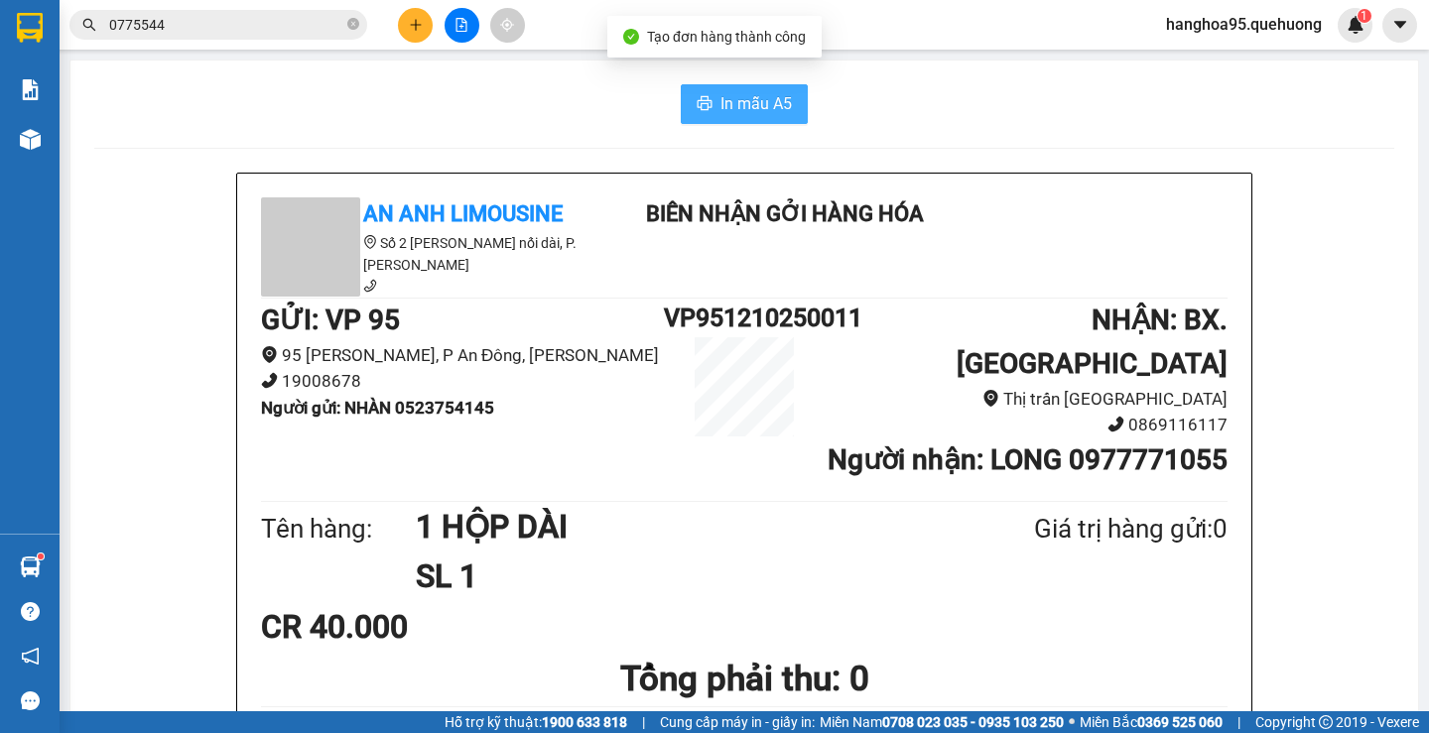
click at [740, 93] on span "In mẫu A5" at bounding box center [756, 103] width 71 height 25
